Goal: Task Accomplishment & Management: Manage account settings

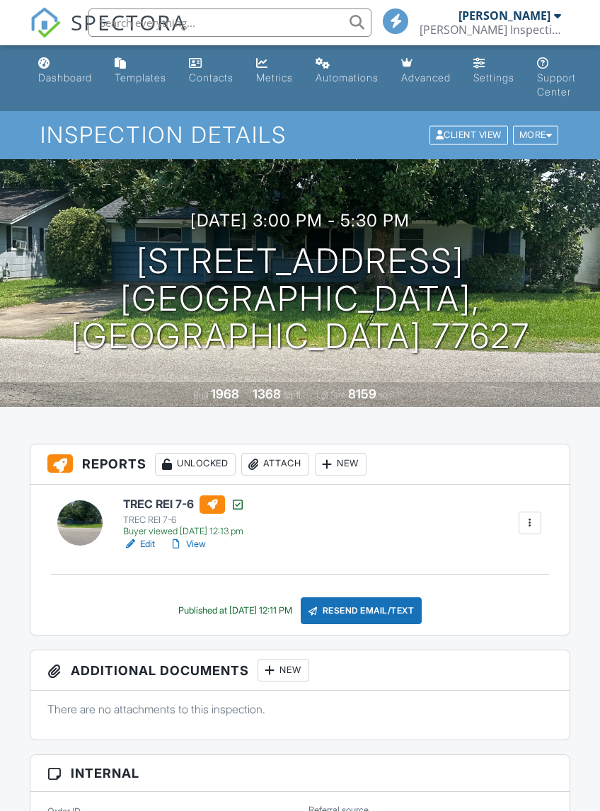
click at [202, 541] on link "View" at bounding box center [187, 544] width 37 height 14
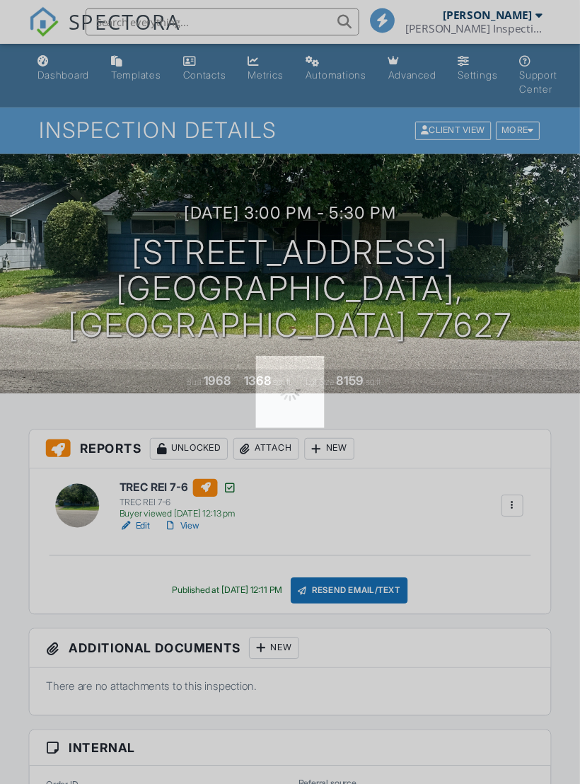
scroll to position [13, 10]
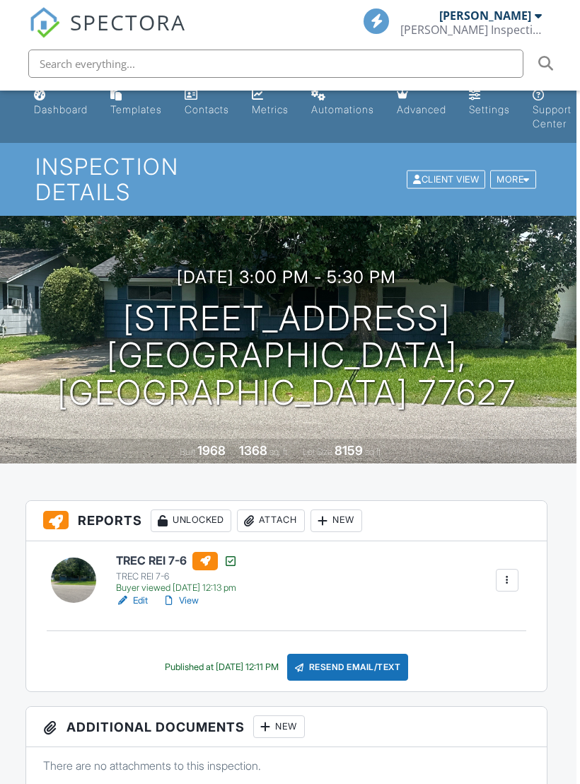
click at [362, 670] on div "Resend Email/Text" at bounding box center [348, 667] width 122 height 27
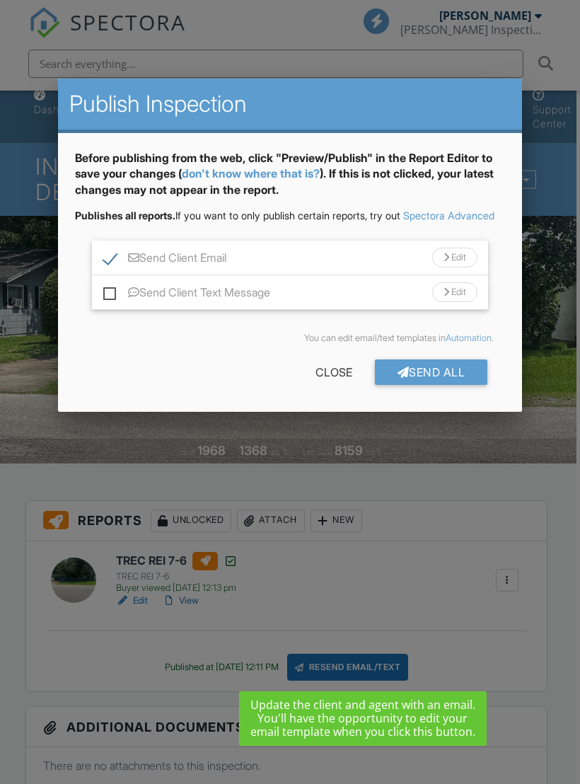
click at [117, 304] on label "Send Client Text Message" at bounding box center [186, 295] width 167 height 18
click at [113, 290] on input "Send Client Text Message" at bounding box center [107, 285] width 9 height 9
checkbox input "true"
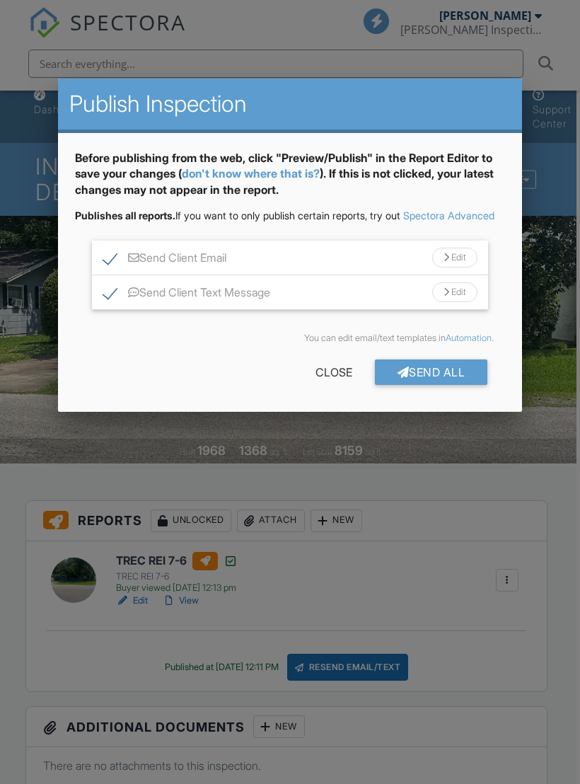
click at [442, 385] on div "Send All" at bounding box center [431, 372] width 113 height 25
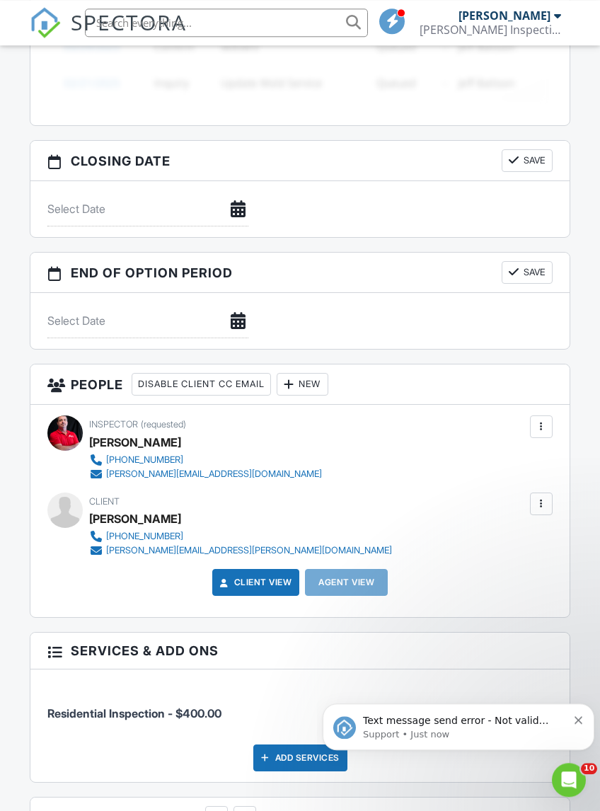
scroll to position [1299, 0]
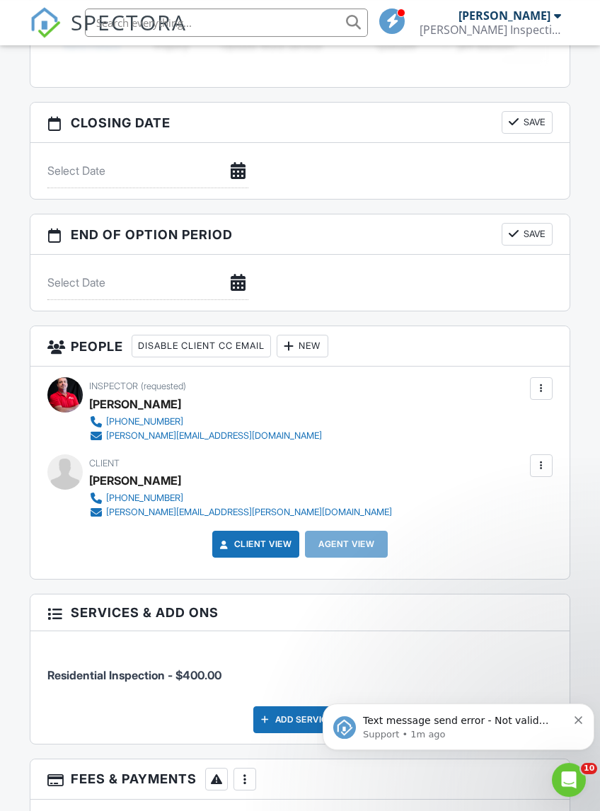
click at [541, 461] on div at bounding box center [541, 466] width 14 height 14
click at [435, 506] on li "Edit" at bounding box center [465, 508] width 158 height 35
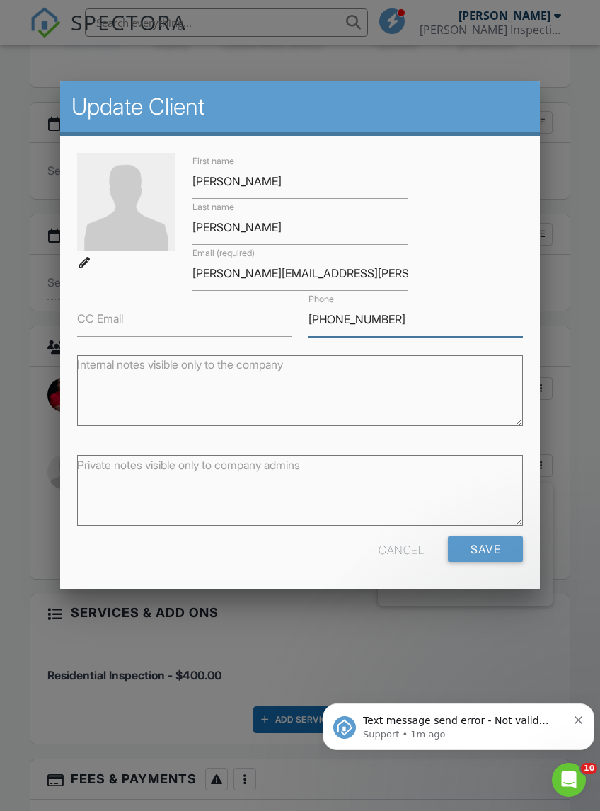
click at [415, 321] on input "[PHONE_NUMBER]" at bounding box center [416, 319] width 214 height 35
type input "[PHONE_NUMBER]"
click at [487, 548] on input "Save" at bounding box center [485, 548] width 75 height 25
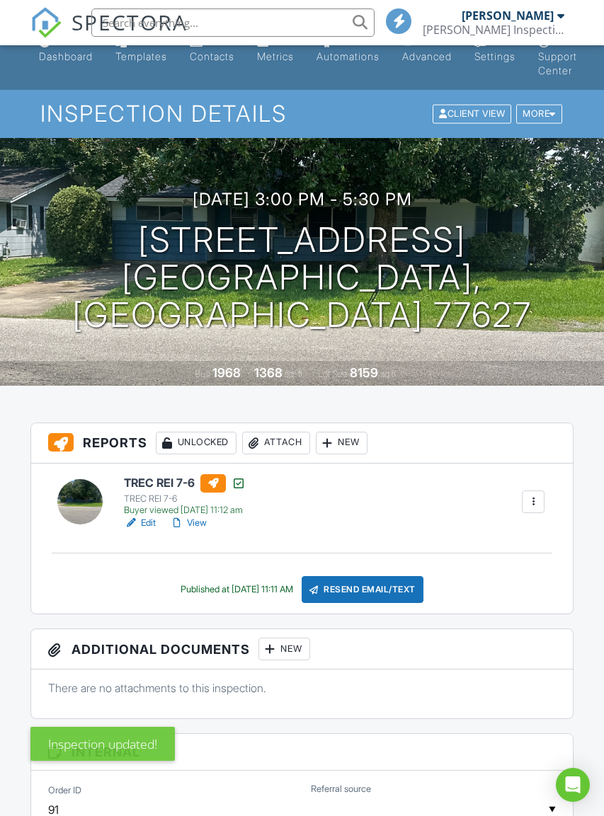
scroll to position [21, 0]
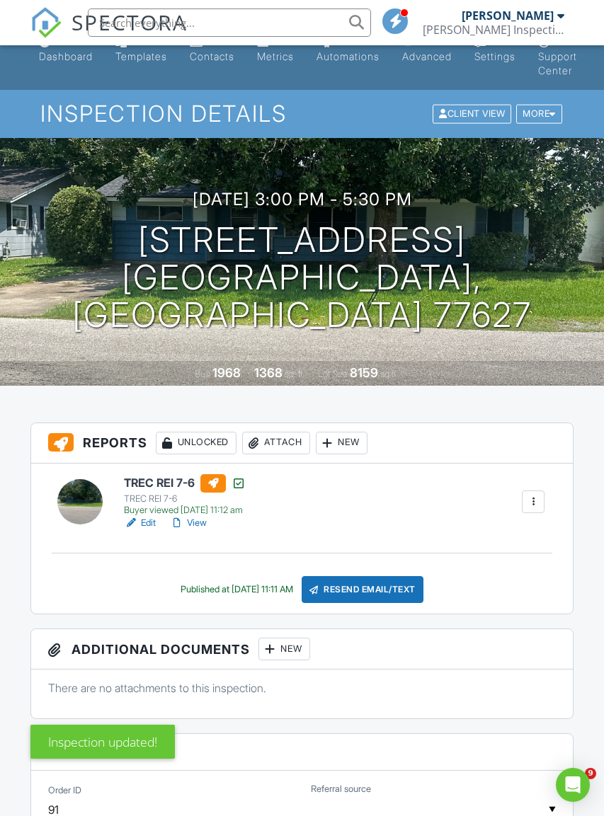
click at [381, 589] on div "Resend Email/Text" at bounding box center [362, 589] width 122 height 27
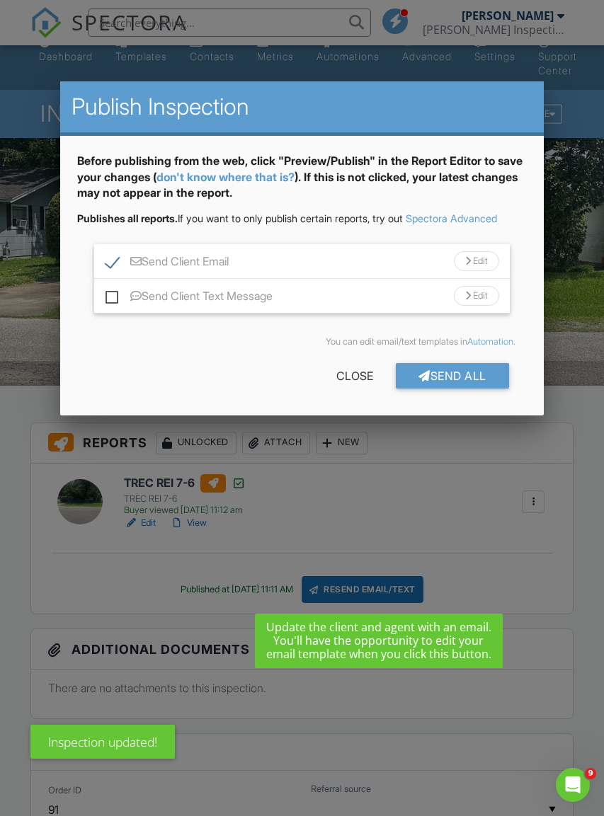
click at [112, 292] on label "Send Client Text Message" at bounding box center [188, 298] width 167 height 18
click at [112, 292] on input "Send Client Text Message" at bounding box center [109, 289] width 9 height 9
checkbox input "true"
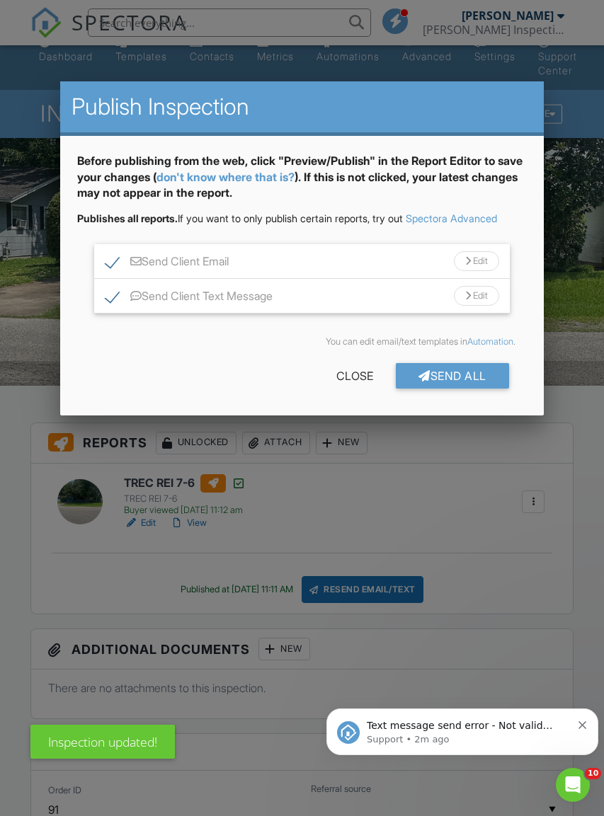
click at [461, 374] on div "Send All" at bounding box center [452, 375] width 113 height 25
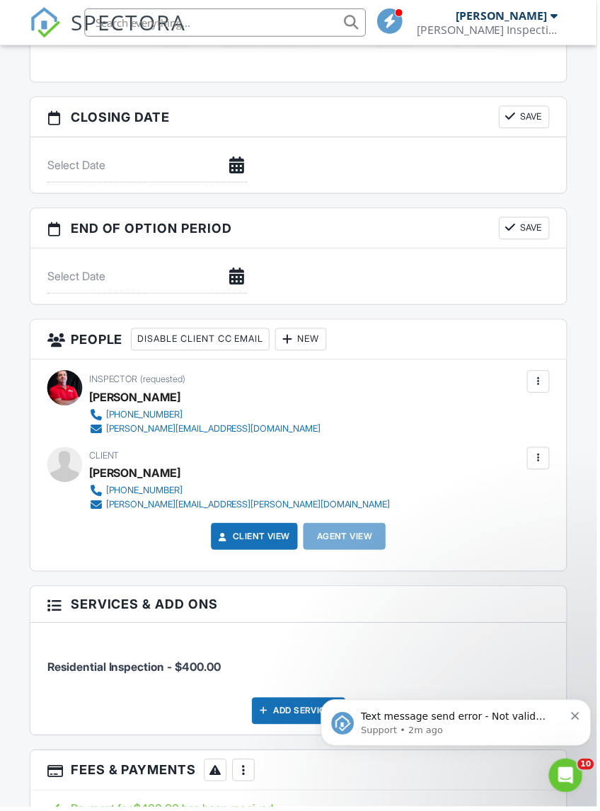
scroll to position [1302, 1]
click at [591, 454] on div "Dashboard Templates Contacts Metrics Automations Advanced Settings Support Cent…" at bounding box center [300, 229] width 600 height 2973
